Goal: Task Accomplishment & Management: Complete application form

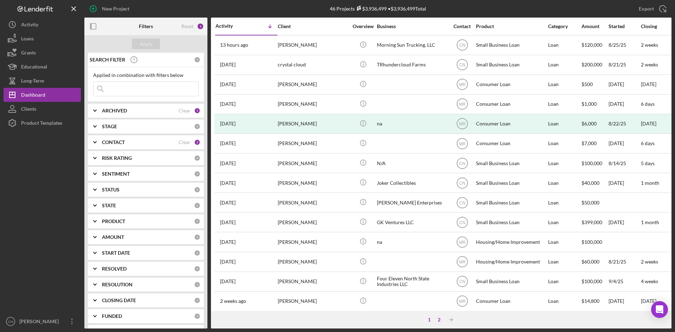
click at [439, 318] on div "2" at bounding box center [439, 320] width 10 height 6
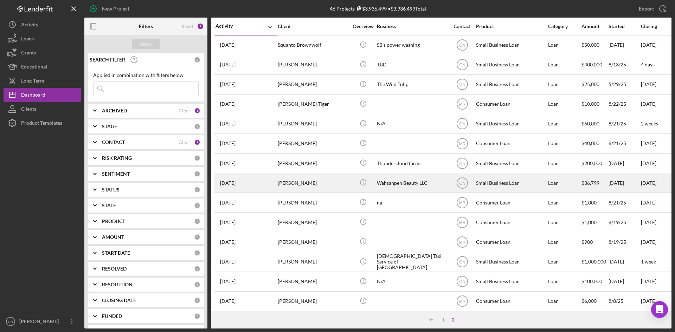
click at [296, 182] on div "[PERSON_NAME]" at bounding box center [313, 183] width 70 height 19
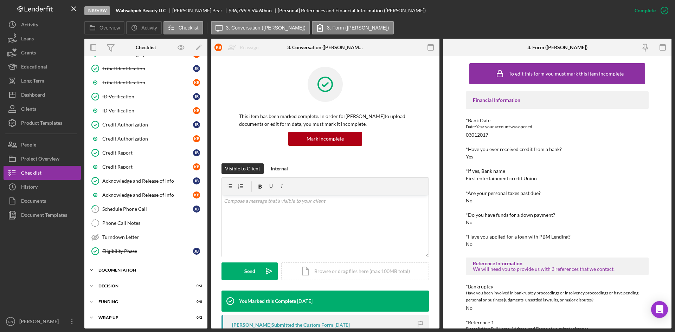
click at [135, 271] on div "Documentation" at bounding box center [148, 270] width 100 height 4
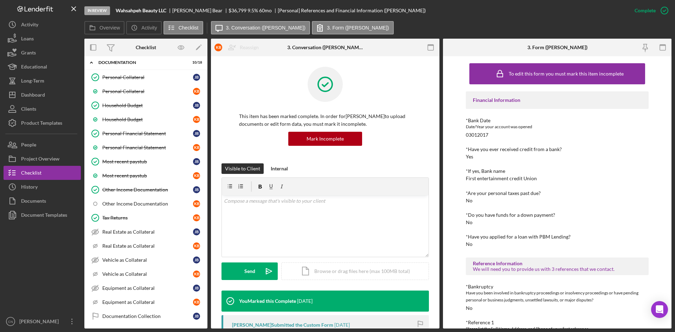
scroll to position [401, 0]
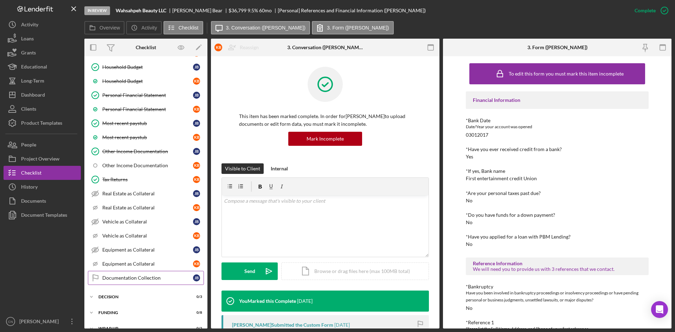
click at [141, 277] on div "Documentation Collection" at bounding box center [147, 278] width 91 height 6
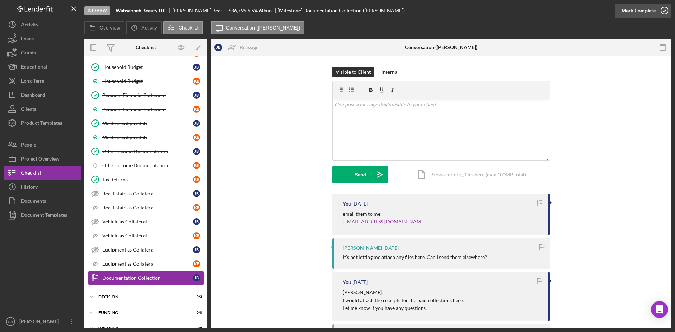
click at [664, 10] on icon "button" at bounding box center [664, 11] width 18 height 18
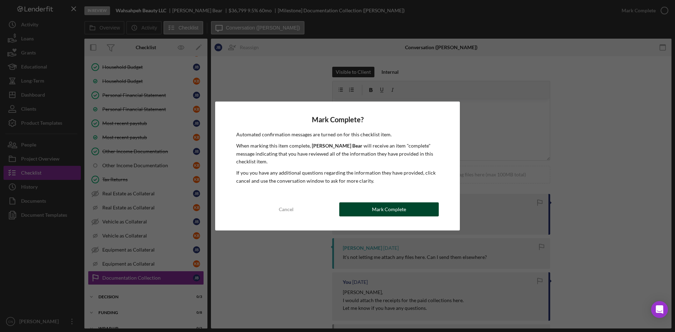
click at [396, 210] on div "Mark Complete" at bounding box center [389, 209] width 34 height 14
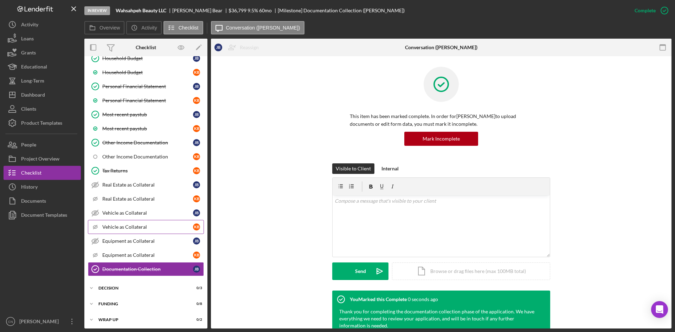
scroll to position [412, 0]
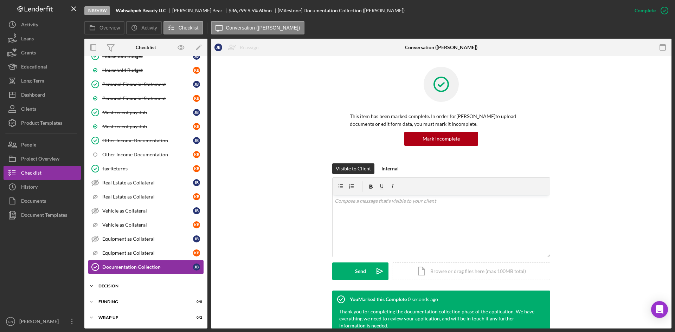
click at [113, 287] on div "Decision" at bounding box center [148, 286] width 100 height 4
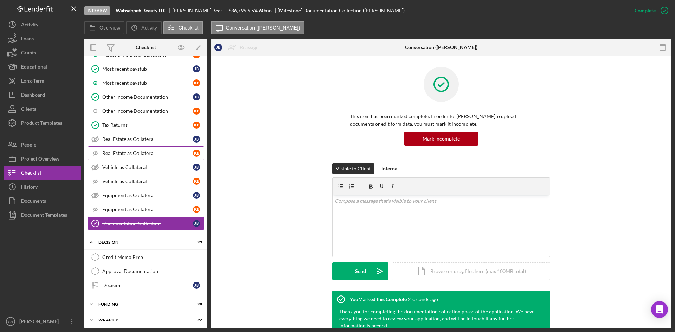
scroll to position [458, 0]
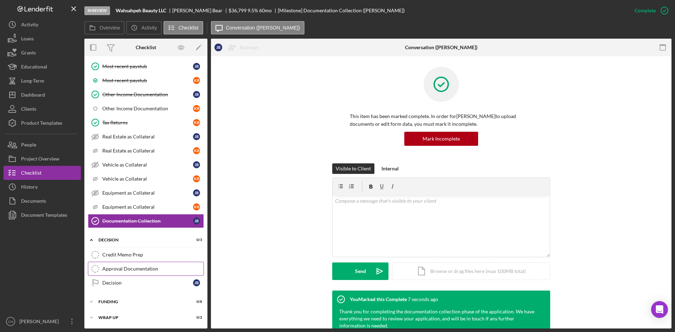
click at [117, 269] on div "Approval Documentation" at bounding box center [152, 269] width 101 height 6
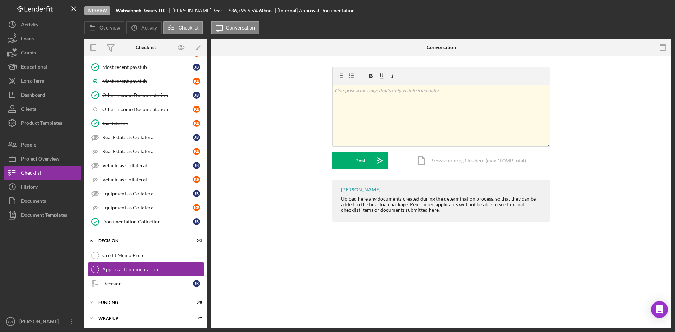
scroll to position [458, 0]
click at [115, 303] on div "Funding" at bounding box center [148, 302] width 100 height 4
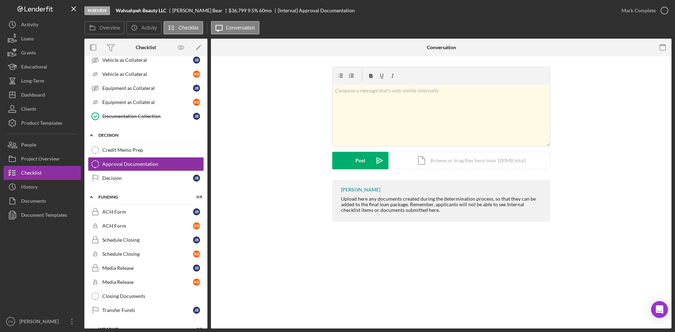
scroll to position [563, 0]
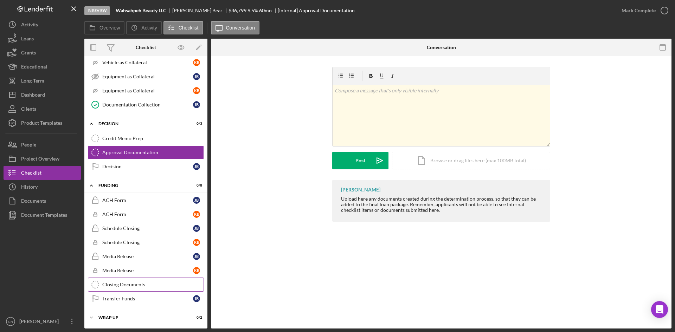
click at [135, 285] on div "Closing Documents" at bounding box center [152, 285] width 101 height 6
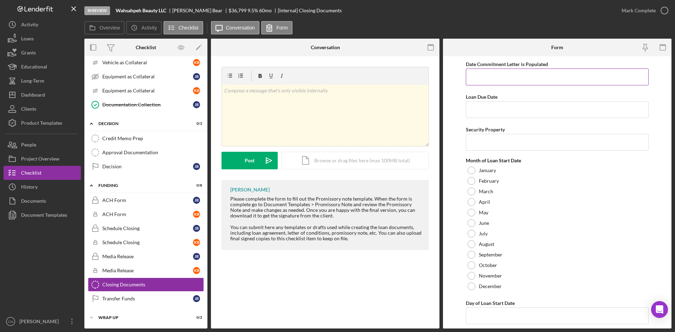
click at [483, 79] on input "Date Commitment Letter is Populated" at bounding box center [557, 77] width 183 height 17
type input "[DATE]"
click at [480, 114] on input "Loan Due Date" at bounding box center [557, 109] width 183 height 17
type input "[DATE]"
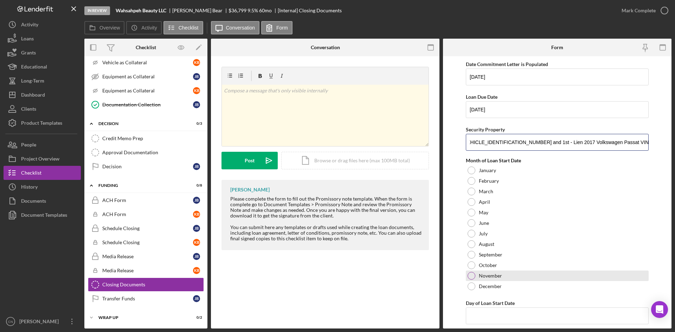
type input "1st - Lien 2016 Harley [PERSON_NAME]#[US_VEHICLE_IDENTIFICATION_NUMBER] and 1st…"
click at [470, 273] on div at bounding box center [471, 276] width 8 height 8
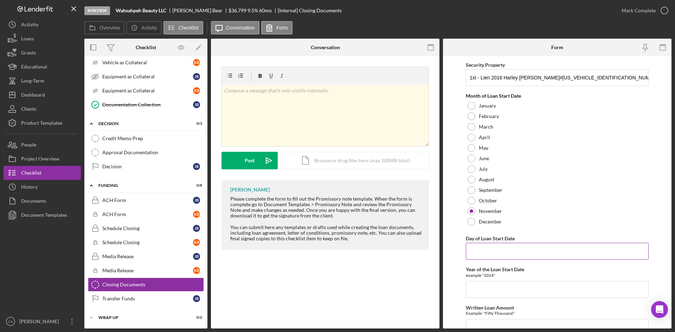
scroll to position [70, 0]
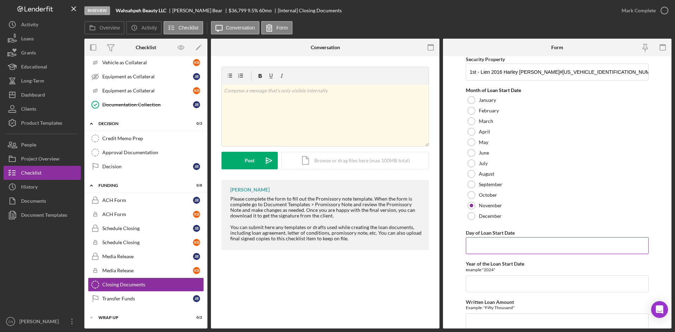
click at [480, 248] on input "Day of Loan Start Date" at bounding box center [557, 245] width 183 height 17
type input "15TH"
click at [476, 286] on input "Year of the Loan Start Date" at bounding box center [557, 284] width 183 height 17
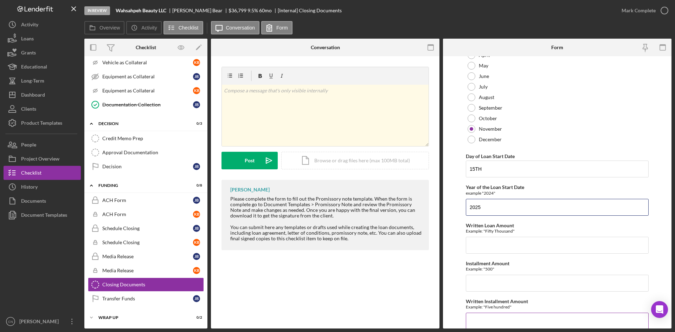
scroll to position [174, 0]
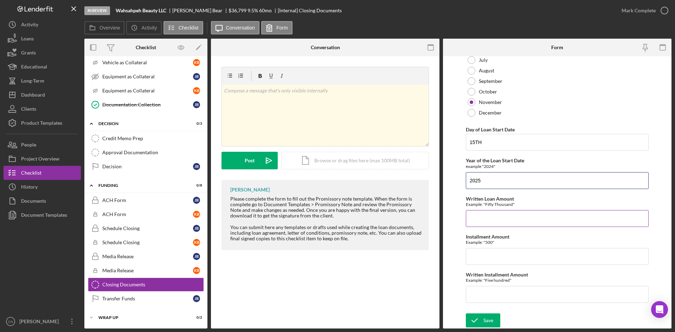
type input "2025"
click at [479, 221] on input "Written Loan Amount" at bounding box center [557, 218] width 183 height 17
type input "t"
type input "Thirty-Six Thousand Seven Hundred Ninety-Nine Dollars and no/100"
click at [475, 252] on input "Installment Amount" at bounding box center [557, 256] width 183 height 17
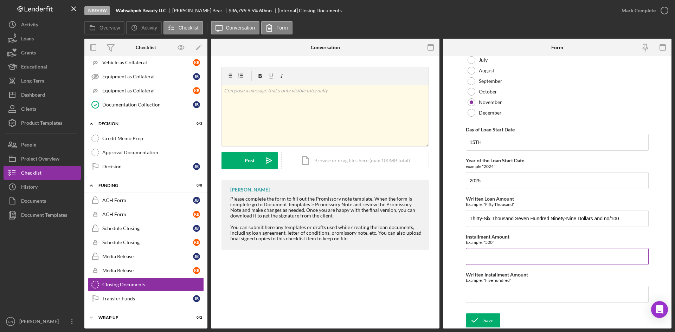
click at [473, 258] on input "Installment Amount" at bounding box center [557, 256] width 183 height 17
type input "$772.85"
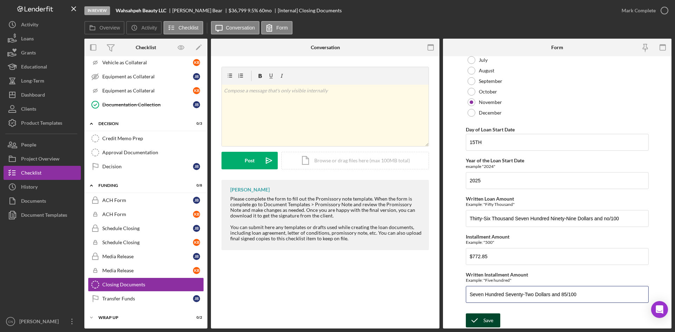
type input "Seven Hundred Seventy-Two Dollars and 85/100"
click at [490, 318] on div "Save" at bounding box center [488, 320] width 10 height 14
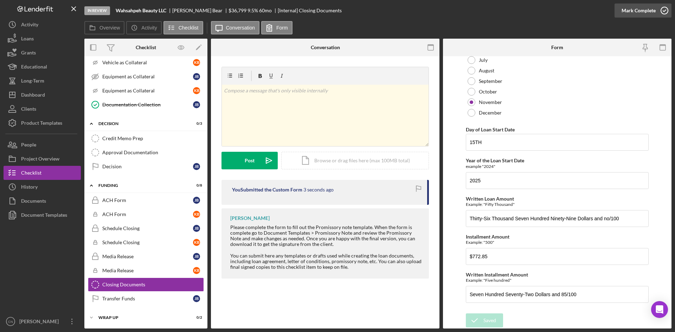
click at [665, 9] on icon "button" at bounding box center [664, 11] width 18 height 18
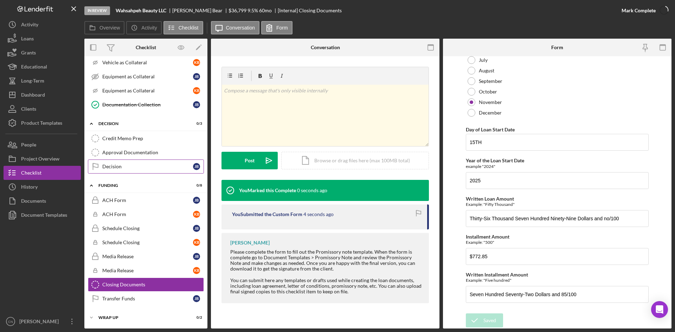
scroll to position [0, 0]
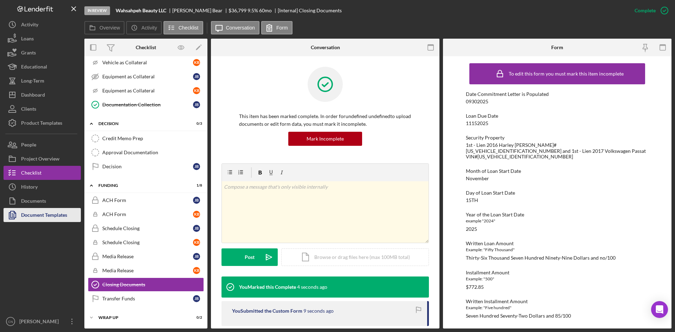
drag, startPoint x: 28, startPoint y: 212, endPoint x: 35, endPoint y: 209, distance: 7.6
click at [28, 212] on div "Document Templates" at bounding box center [44, 216] width 46 height 16
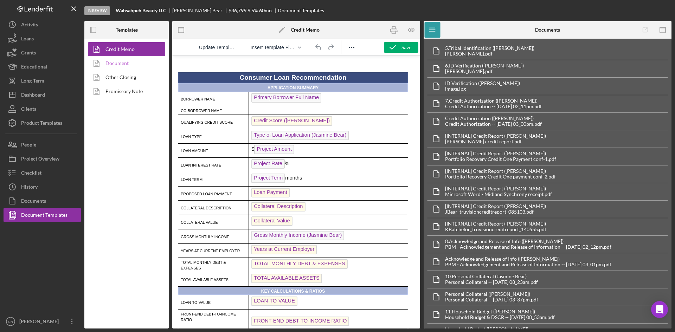
click at [117, 62] on link "Document" at bounding box center [125, 63] width 74 height 14
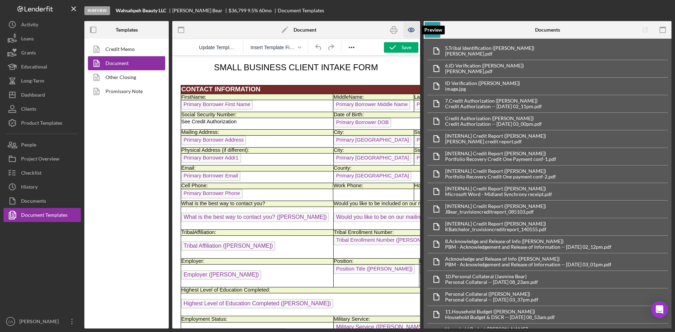
click at [409, 26] on icon "button" at bounding box center [411, 30] width 16 height 16
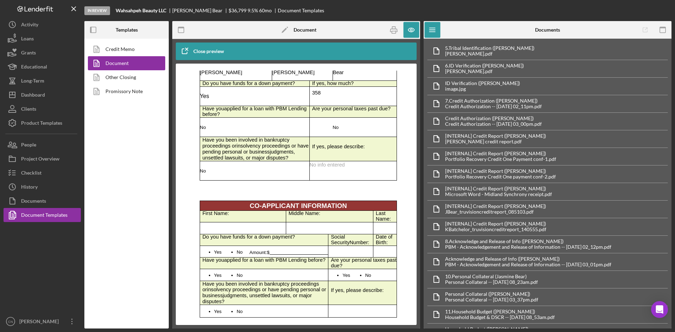
scroll to position [1230, 0]
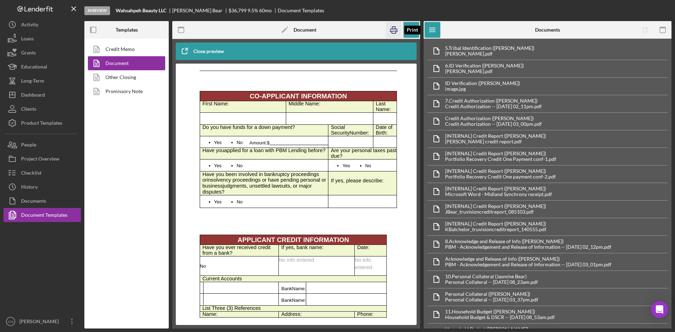
drag, startPoint x: 391, startPoint y: 30, endPoint x: 26, endPoint y: 79, distance: 368.4
click at [391, 30] on icon "button" at bounding box center [394, 30] width 16 height 16
click at [113, 91] on link "Promissory Note" at bounding box center [125, 91] width 74 height 14
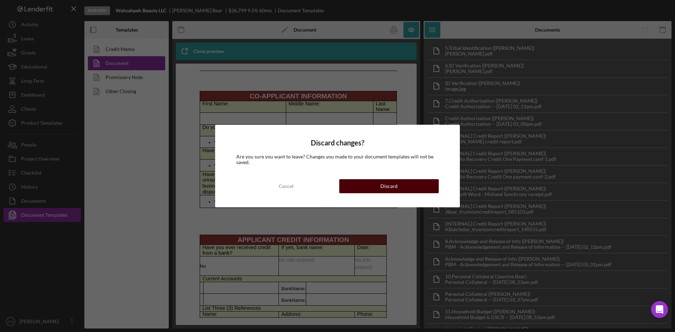
click at [383, 189] on div "Discard" at bounding box center [388, 186] width 17 height 14
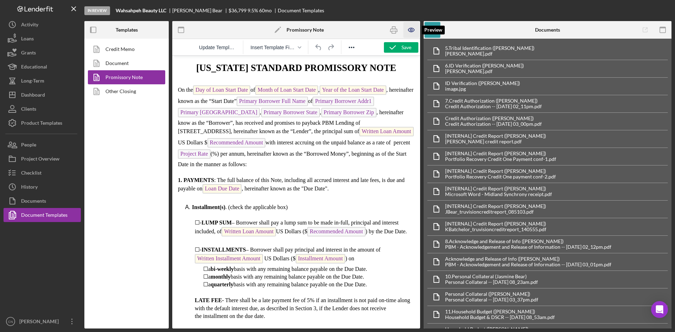
click at [408, 28] on icon "button" at bounding box center [411, 30] width 16 height 16
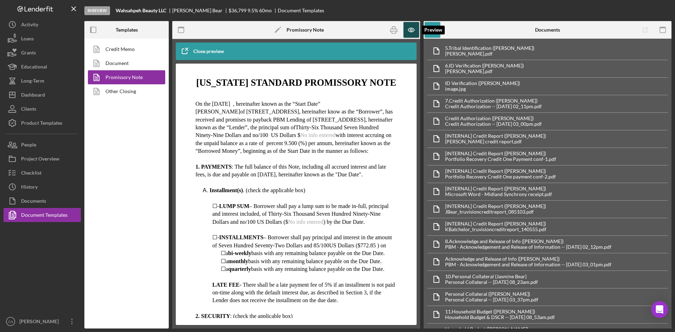
click at [408, 28] on icon "button" at bounding box center [411, 30] width 16 height 16
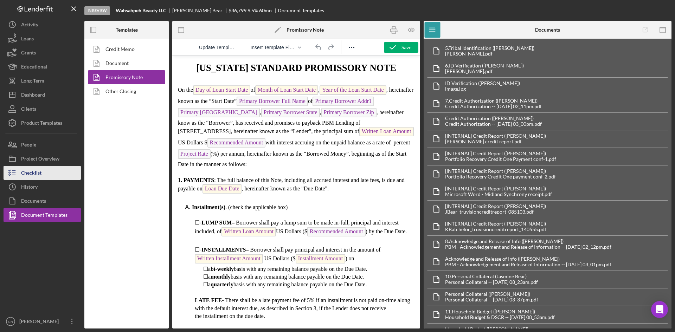
click at [31, 174] on div "Checklist" at bounding box center [31, 174] width 20 height 16
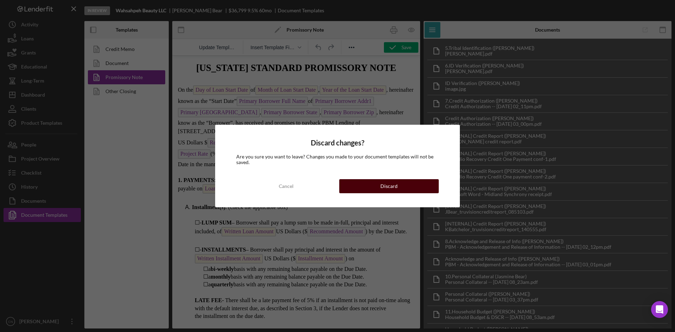
click at [389, 185] on div "Discard" at bounding box center [388, 186] width 17 height 14
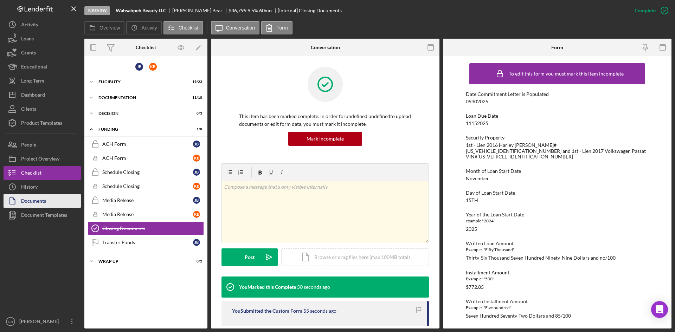
click at [33, 202] on div "Documents" at bounding box center [33, 202] width 25 height 16
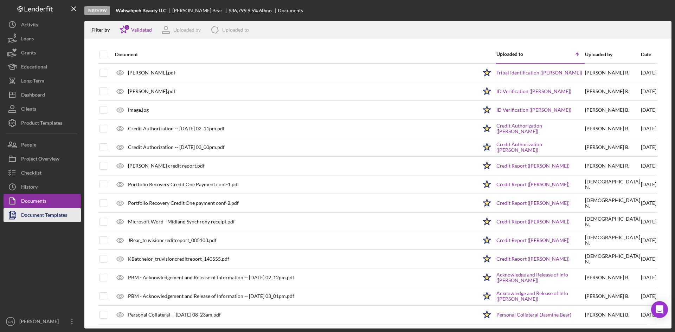
click at [43, 213] on div "Document Templates" at bounding box center [44, 216] width 46 height 16
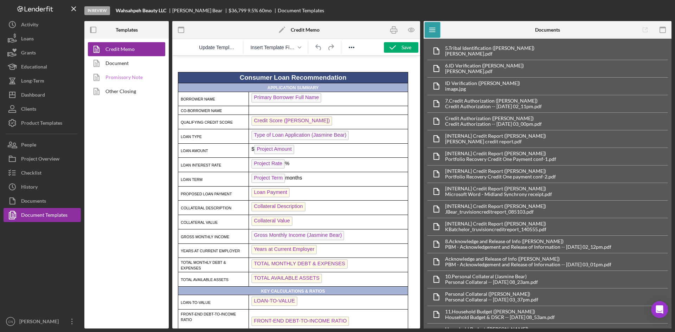
click at [118, 76] on link "Promissory Note" at bounding box center [125, 77] width 74 height 14
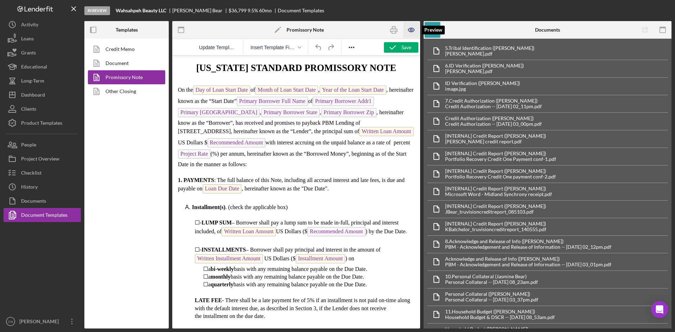
click at [409, 27] on icon "button" at bounding box center [411, 30] width 16 height 16
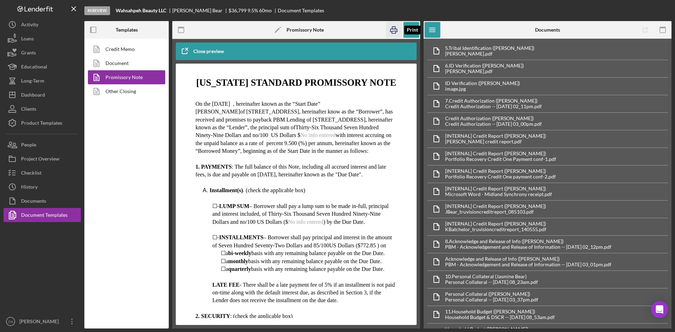
click at [392, 30] on icon "button" at bounding box center [394, 30] width 16 height 16
click at [28, 171] on div "Checklist" at bounding box center [31, 174] width 20 height 16
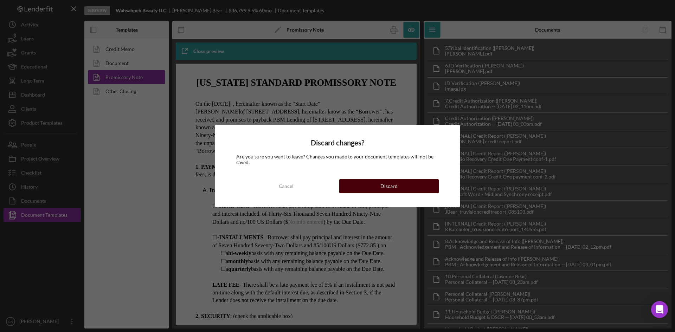
click at [377, 182] on button "Discard" at bounding box center [388, 186] width 99 height 14
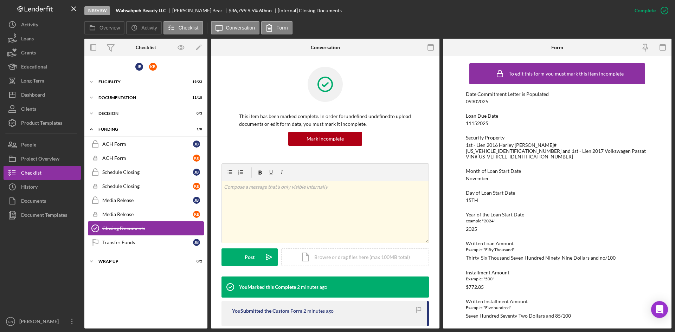
click at [118, 226] on div "Closing Documents" at bounding box center [152, 229] width 101 height 6
click at [667, 5] on icon "button" at bounding box center [664, 11] width 18 height 18
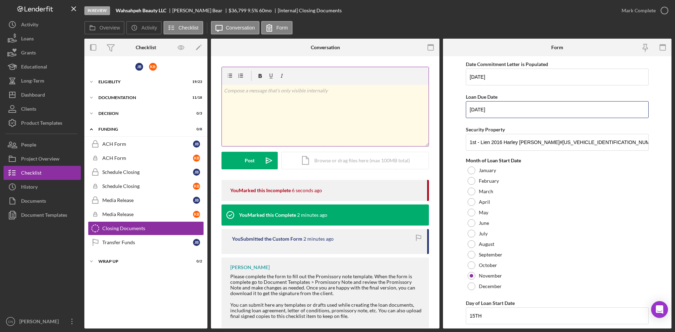
drag, startPoint x: 512, startPoint y: 110, endPoint x: 396, endPoint y: 112, distance: 115.6
click at [396, 112] on div "Overview Internal Workflow Stage In Review Icon/Dropdown Arrow Archive (can una…" at bounding box center [377, 184] width 587 height 290
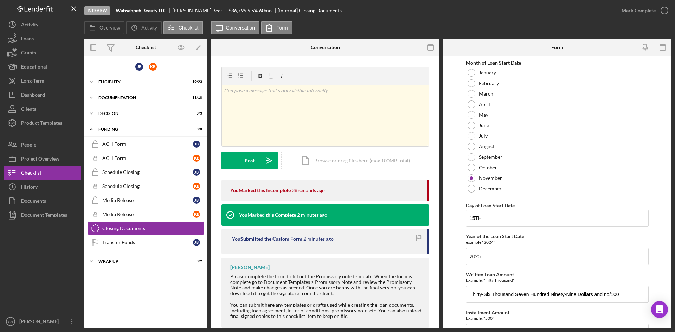
scroll to position [174, 0]
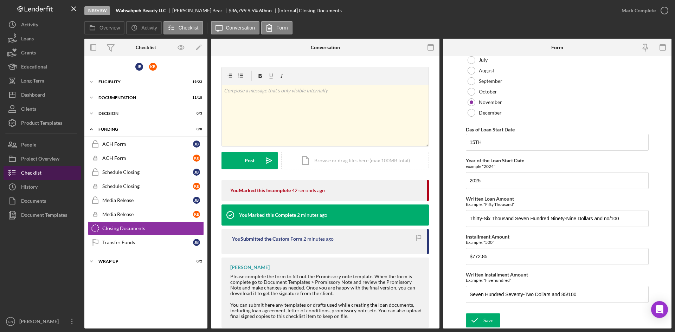
type input "[DATE]"
click at [25, 173] on div "Checklist" at bounding box center [31, 174] width 20 height 16
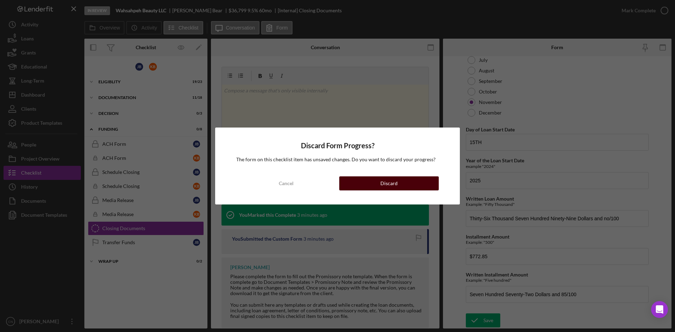
click at [397, 181] on button "Discard" at bounding box center [388, 183] width 99 height 14
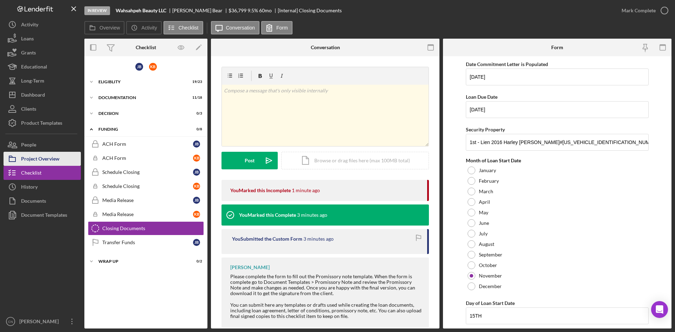
drag, startPoint x: 41, startPoint y: 156, endPoint x: 56, endPoint y: 156, distance: 14.1
click at [41, 156] on div "Project Overview" at bounding box center [40, 160] width 38 height 16
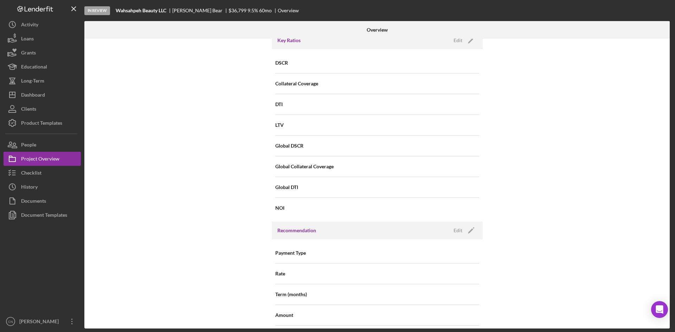
scroll to position [492, 0]
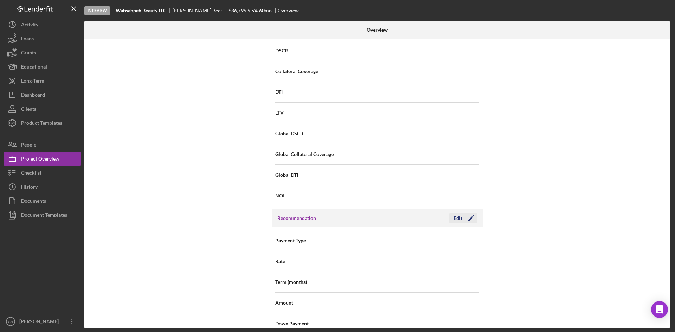
click at [469, 216] on icon "Icon/Edit" at bounding box center [471, 218] width 18 height 18
click at [416, 236] on div "Select..." at bounding box center [419, 241] width 84 height 16
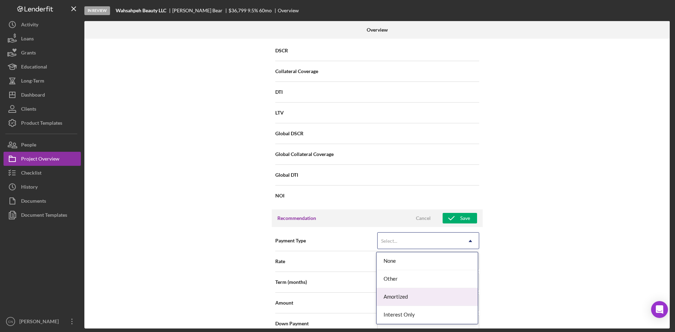
click at [406, 293] on div "Amortized" at bounding box center [426, 297] width 101 height 18
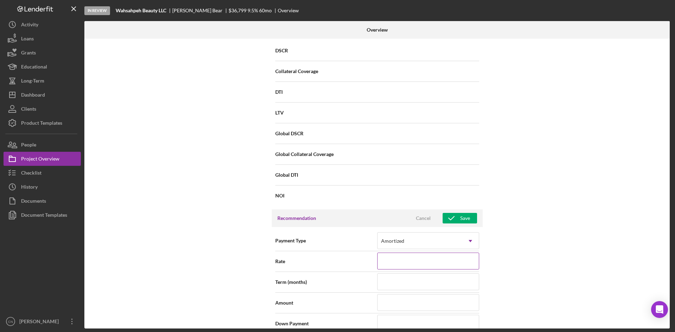
click at [400, 265] on input at bounding box center [428, 261] width 102 height 17
type input "9%"
type input "9.%"
type input "9.5%"
type input "9.50%"
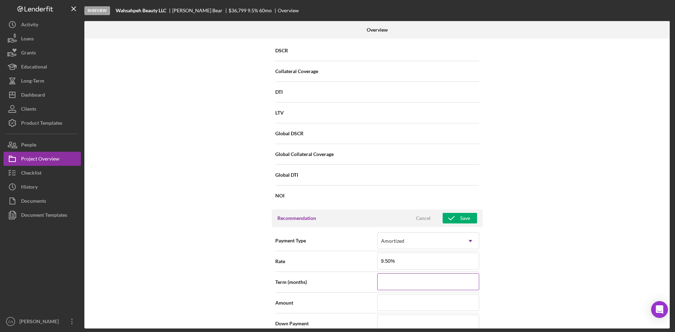
type input "9.500%"
click at [400, 279] on input at bounding box center [428, 281] width 102 height 17
type input "6"
type input "60"
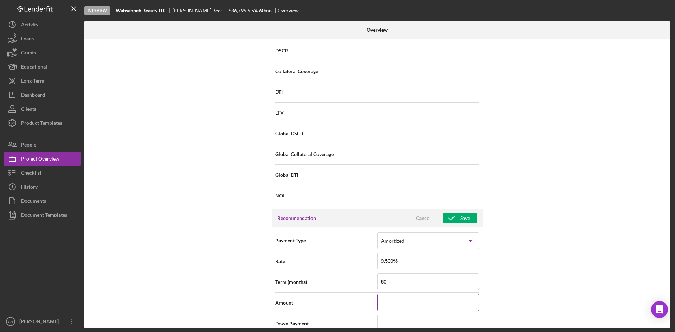
click at [397, 301] on input at bounding box center [428, 302] width 102 height 17
type input "$3"
type input "$36"
type input "$367"
type input "$3,679"
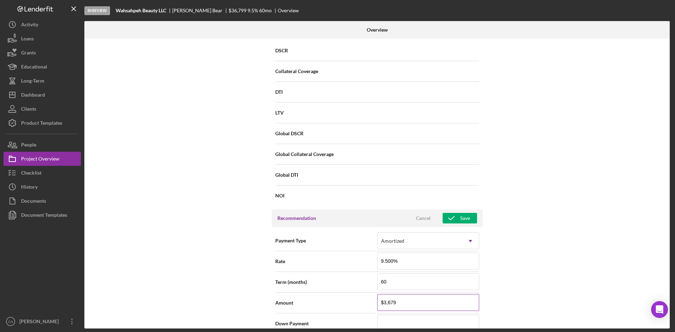
type input "$36,799"
type input "$367,990"
type input "$3,679,900"
type input "$367,990"
type input "$36,799"
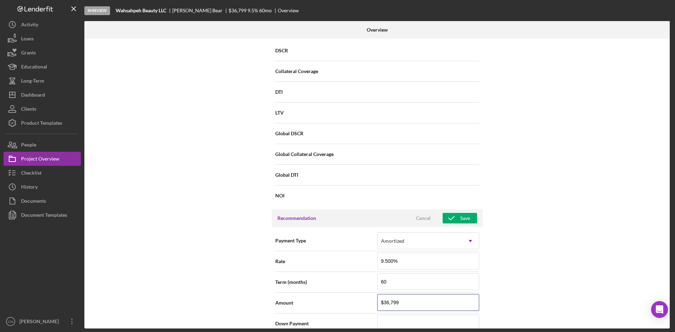
type input "$3,679"
type input "$367"
type input "$36"
type input "$367"
type input "$3,679"
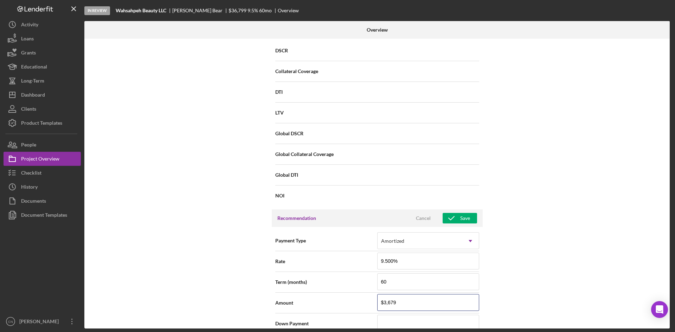
type input "$36,799"
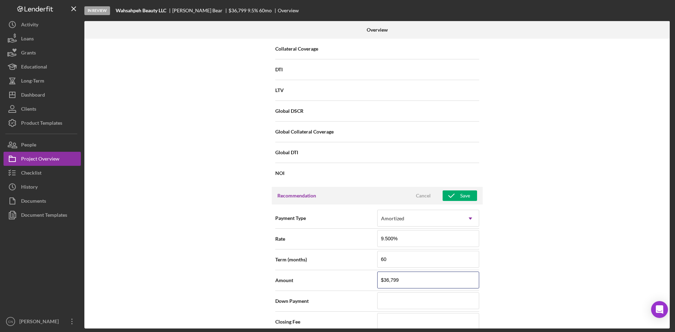
scroll to position [562, 0]
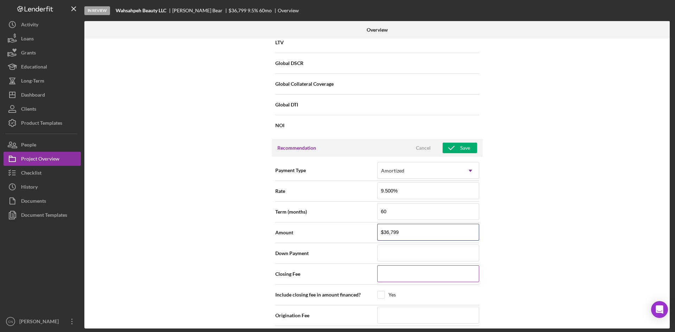
type input "$36,799"
click at [417, 277] on input at bounding box center [428, 273] width 102 height 17
click at [421, 270] on input at bounding box center [428, 273] width 102 height 17
type input "$5"
type input "$53"
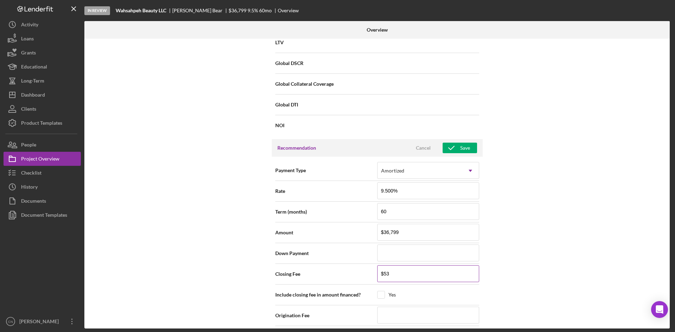
type input "$539"
type input "$5,399"
type input "$53,999"
type input "$5,399"
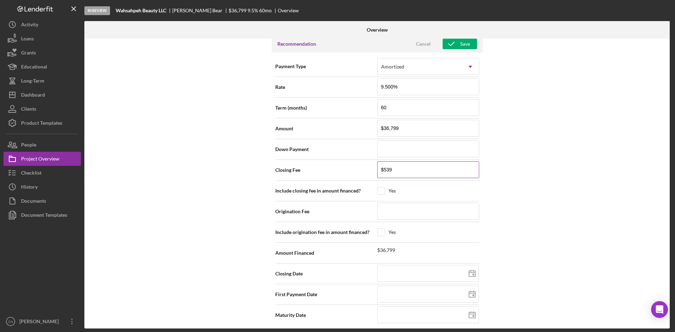
scroll to position [668, 0]
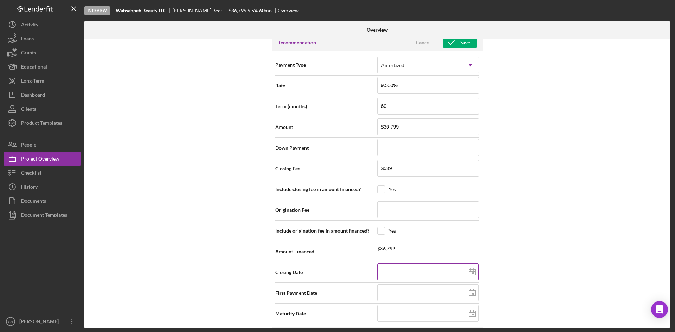
click at [469, 271] on line at bounding box center [472, 271] width 6 height 0
click at [405, 296] on input at bounding box center [428, 292] width 102 height 17
click at [470, 293] on icon at bounding box center [472, 293] width 18 height 18
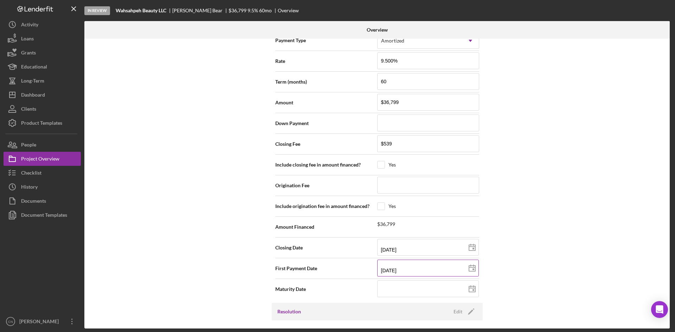
scroll to position [703, 0]
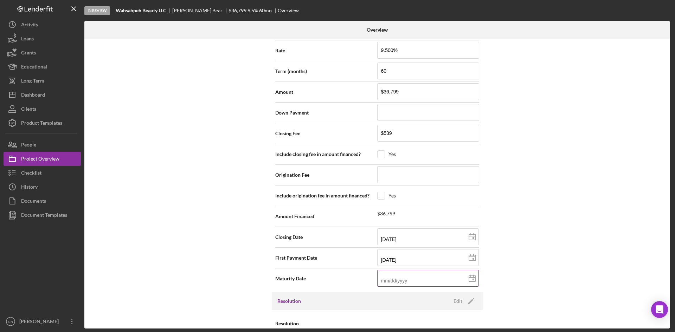
click at [387, 275] on input at bounding box center [428, 278] width 102 height 17
click at [411, 277] on input at bounding box center [428, 278] width 102 height 17
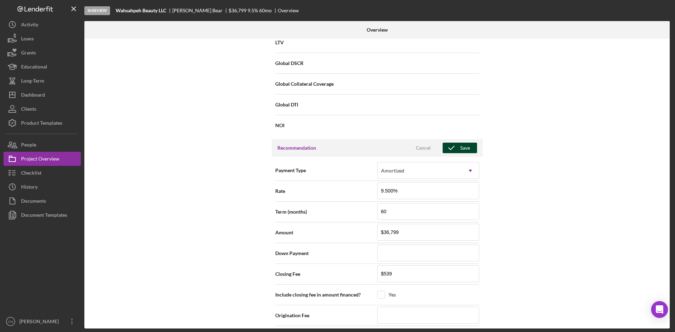
click at [462, 144] on div "Save" at bounding box center [465, 148] width 10 height 11
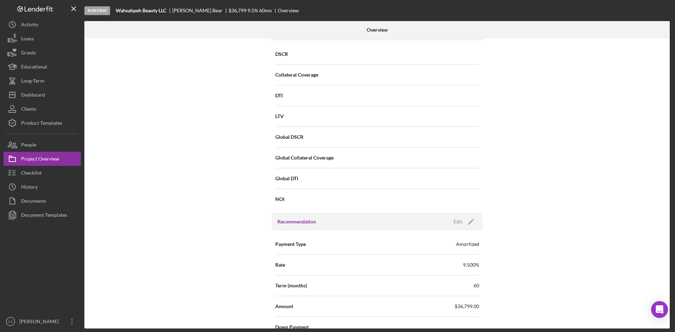
scroll to position [384, 0]
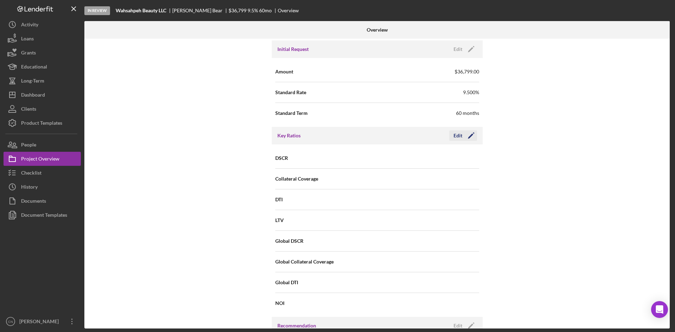
click at [474, 131] on icon "Icon/Edit" at bounding box center [471, 136] width 18 height 18
click at [423, 160] on input at bounding box center [428, 157] width 102 height 17
click at [397, 181] on input at bounding box center [428, 178] width 102 height 17
click at [395, 201] on input at bounding box center [428, 199] width 102 height 17
click at [387, 216] on input at bounding box center [428, 220] width 102 height 17
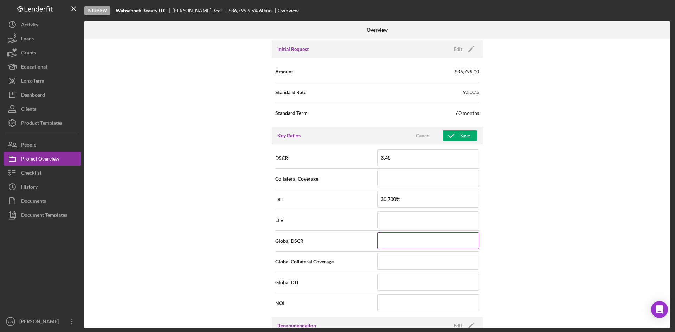
click at [384, 242] on input at bounding box center [428, 240] width 102 height 17
click at [383, 260] on input at bounding box center [428, 261] width 102 height 17
click at [382, 286] on input at bounding box center [428, 282] width 102 height 17
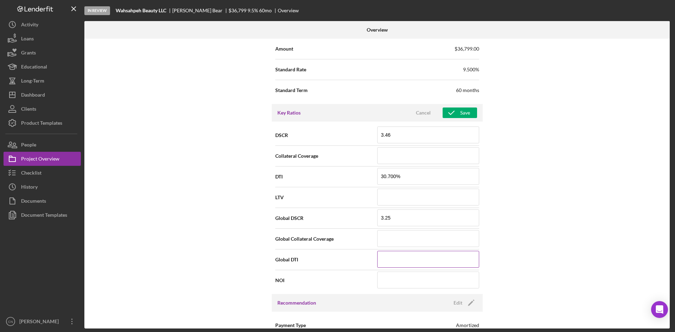
scroll to position [420, 0]
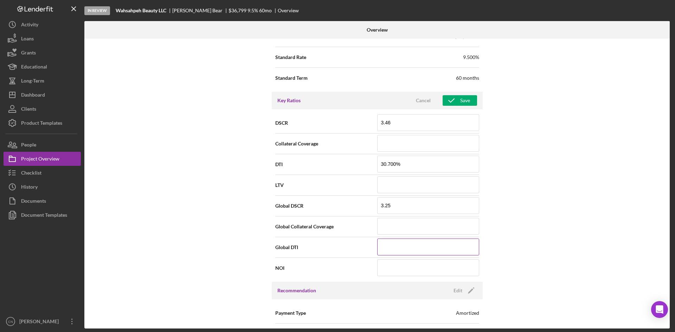
click at [392, 248] on input at bounding box center [428, 247] width 102 height 17
click at [454, 102] on icon "button" at bounding box center [451, 101] width 18 height 18
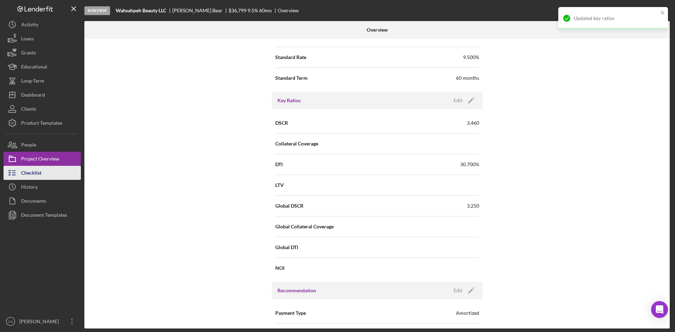
click at [31, 173] on div "Checklist" at bounding box center [31, 174] width 20 height 16
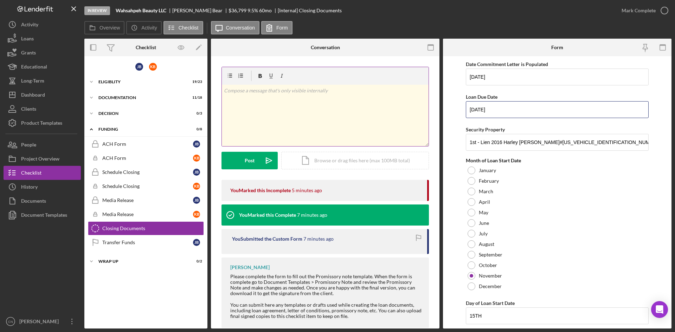
drag, startPoint x: 515, startPoint y: 111, endPoint x: 377, endPoint y: 122, distance: 138.5
click at [377, 122] on div "Overview Internal Workflow Stage In Review Icon/Dropdown Arrow Archive (can una…" at bounding box center [377, 184] width 587 height 290
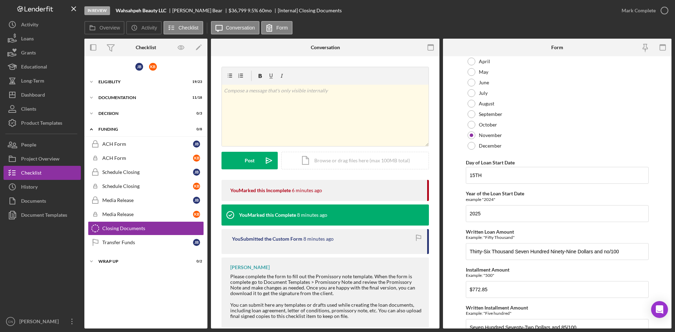
scroll to position [174, 0]
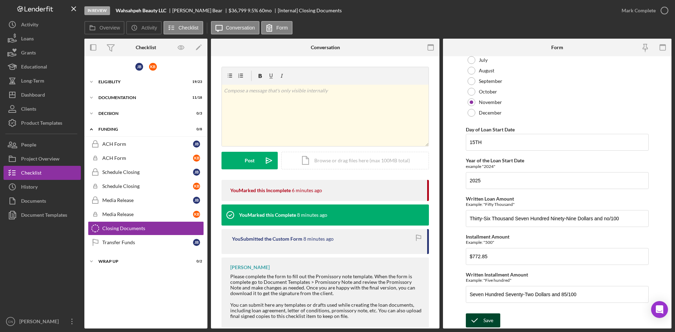
click at [485, 316] on div "Save" at bounding box center [488, 320] width 10 height 14
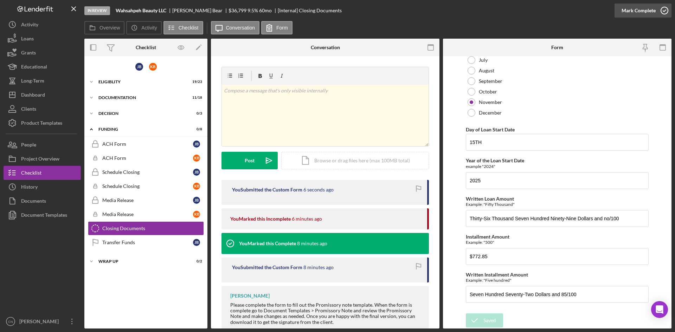
click at [666, 8] on icon "button" at bounding box center [664, 11] width 18 height 18
